Goal: Entertainment & Leisure: Consume media (video, audio)

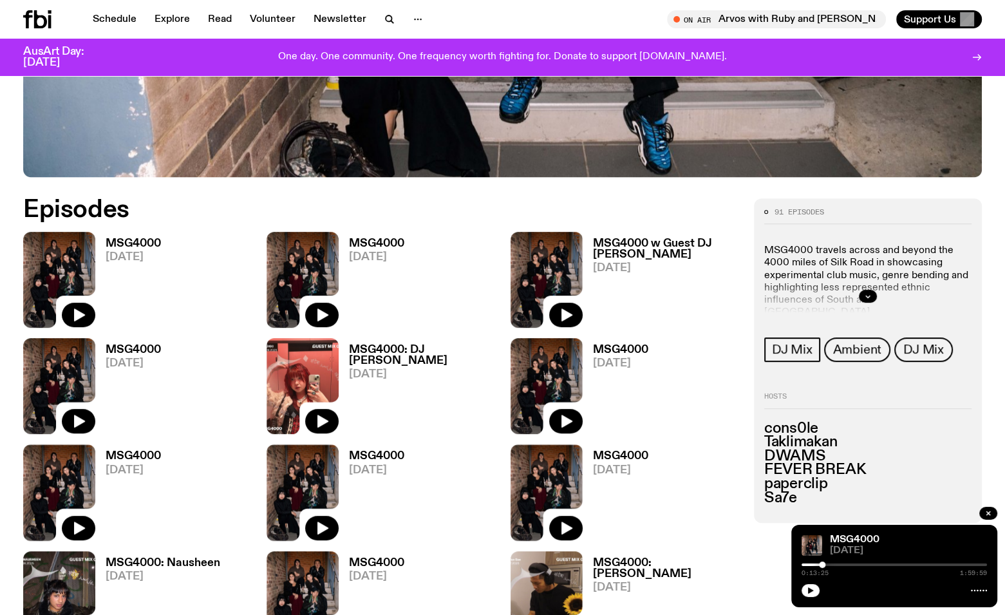
scroll to position [578, 0]
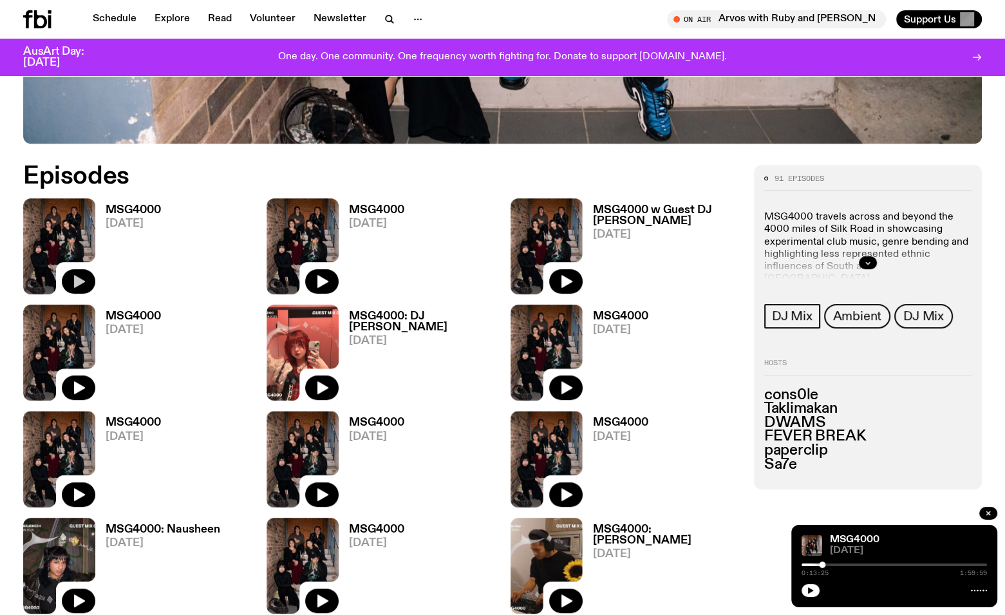
click at [83, 279] on icon "button" at bounding box center [78, 281] width 15 height 15
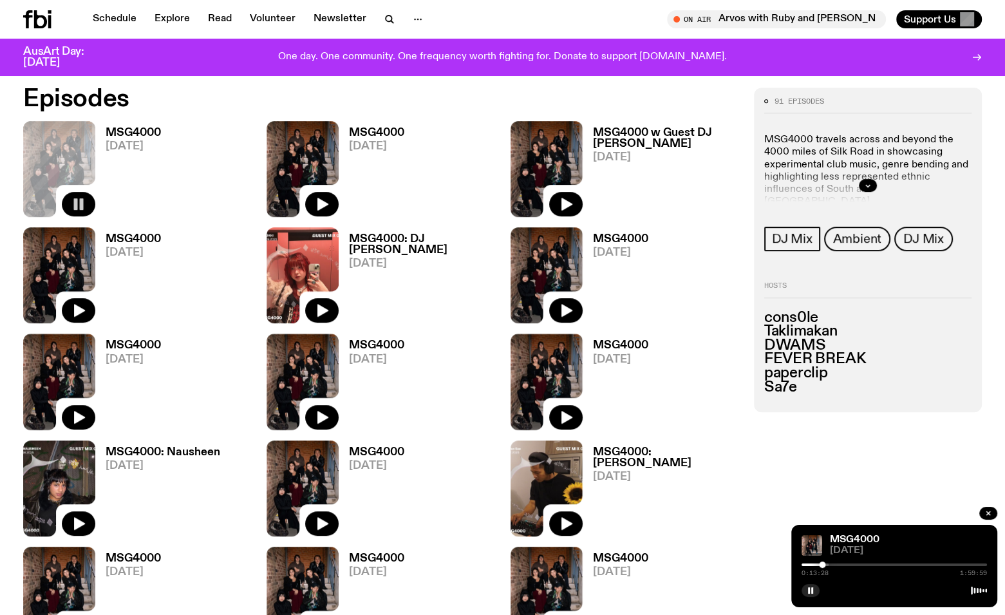
scroll to position [771, 0]
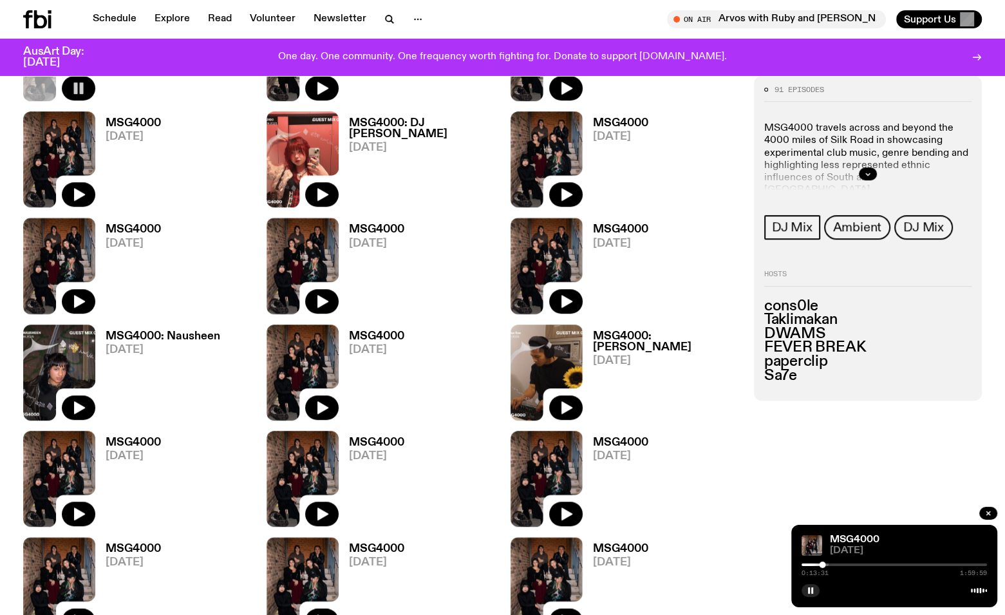
click at [847, 563] on div "0:13:31 1:59:59" at bounding box center [893, 568] width 185 height 15
click at [845, 565] on div at bounding box center [893, 564] width 185 height 3
click at [801, 563] on div "MSG4000 [DATE] 0:28:26 1:59:59" at bounding box center [894, 566] width 206 height 82
click at [803, 565] on div at bounding box center [752, 564] width 185 height 3
drag, startPoint x: 803, startPoint y: 565, endPoint x: 795, endPoint y: 565, distance: 7.8
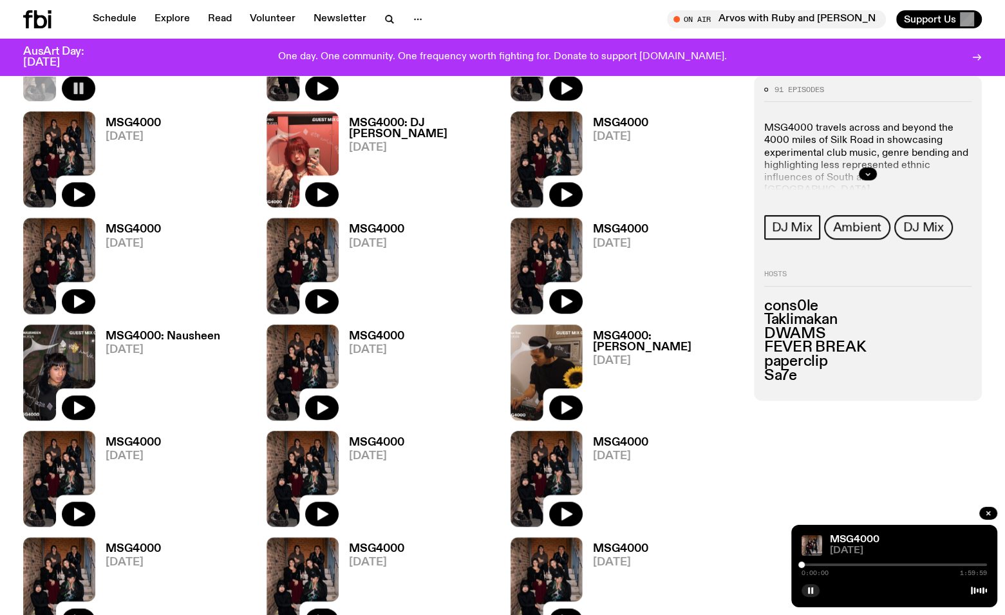
click at [795, 565] on div "MSG4000 [DATE] 0:00:00 1:59:59" at bounding box center [894, 566] width 206 height 82
click at [870, 174] on icon "button" at bounding box center [868, 175] width 8 height 8
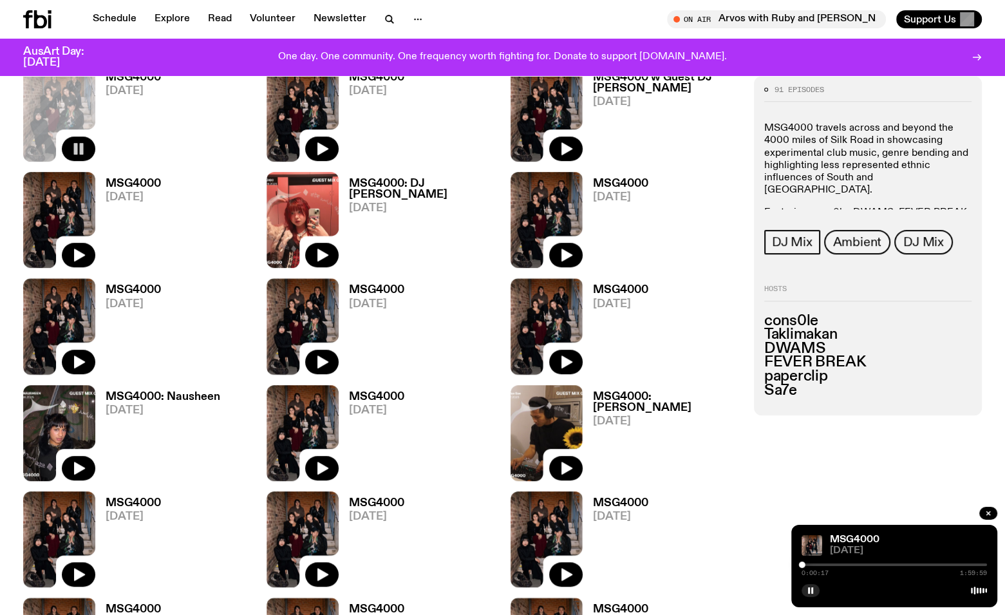
scroll to position [707, 0]
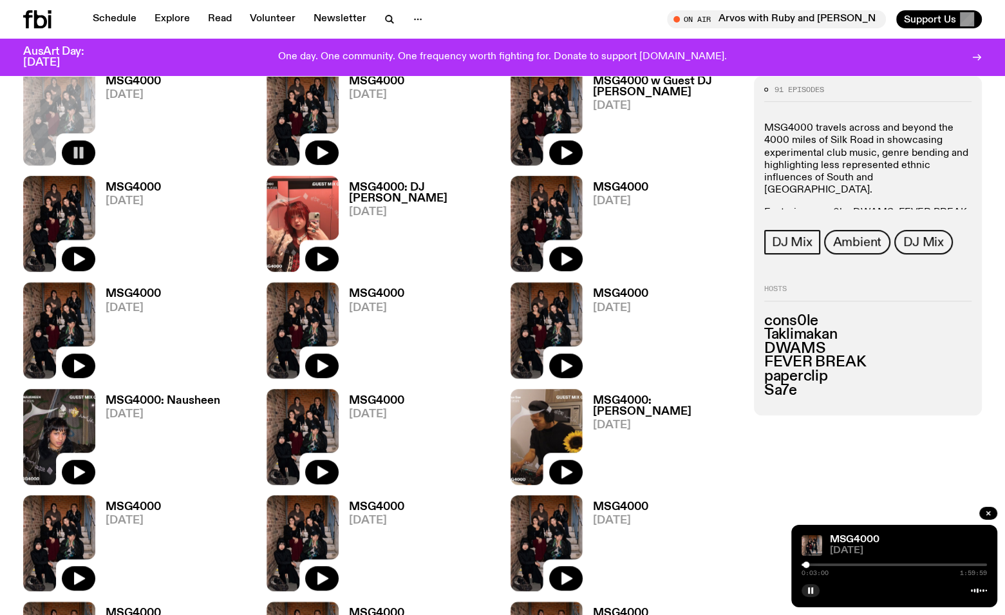
click at [991, 509] on icon "button" at bounding box center [988, 513] width 8 height 8
